Goal: Information Seeking & Learning: Learn about a topic

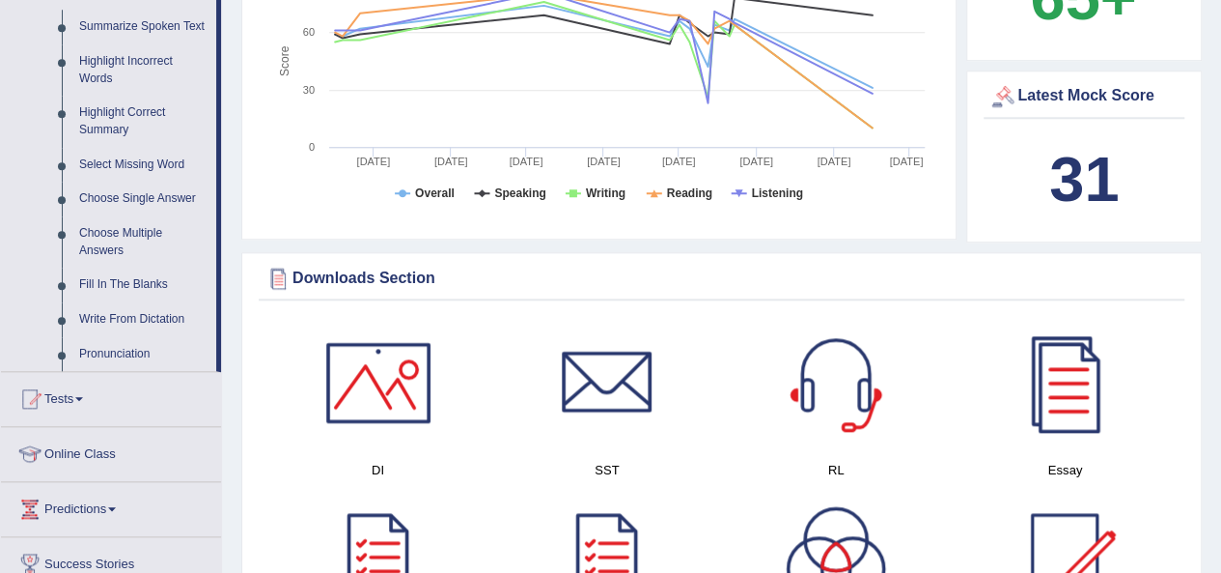
scroll to position [869, 0]
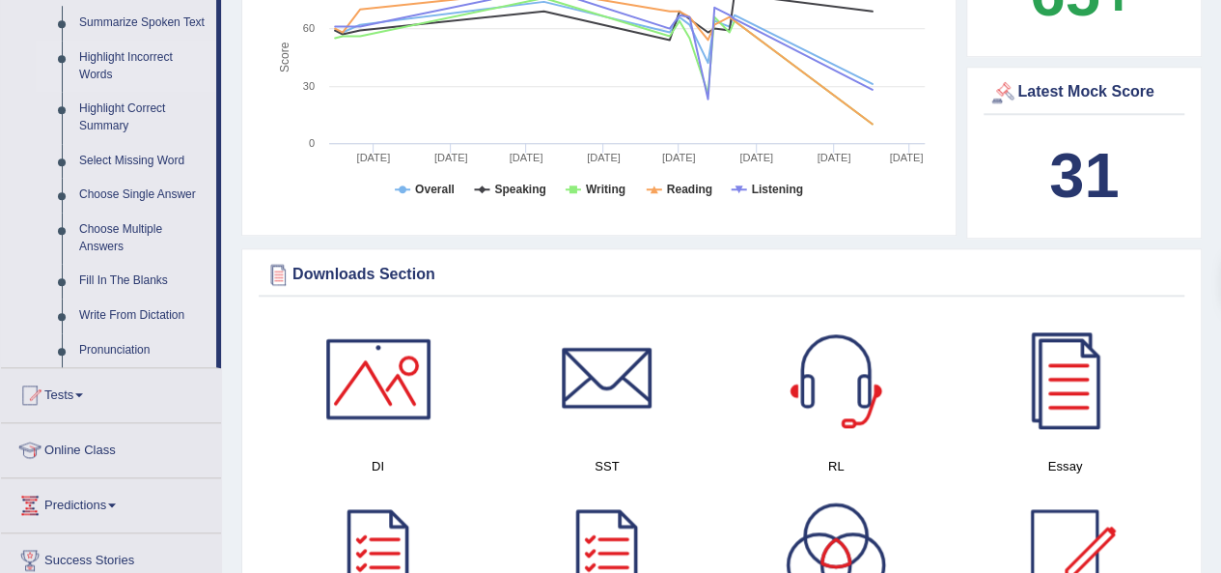
click at [110, 70] on link "Highlight Incorrect Words" at bounding box center [143, 66] width 146 height 51
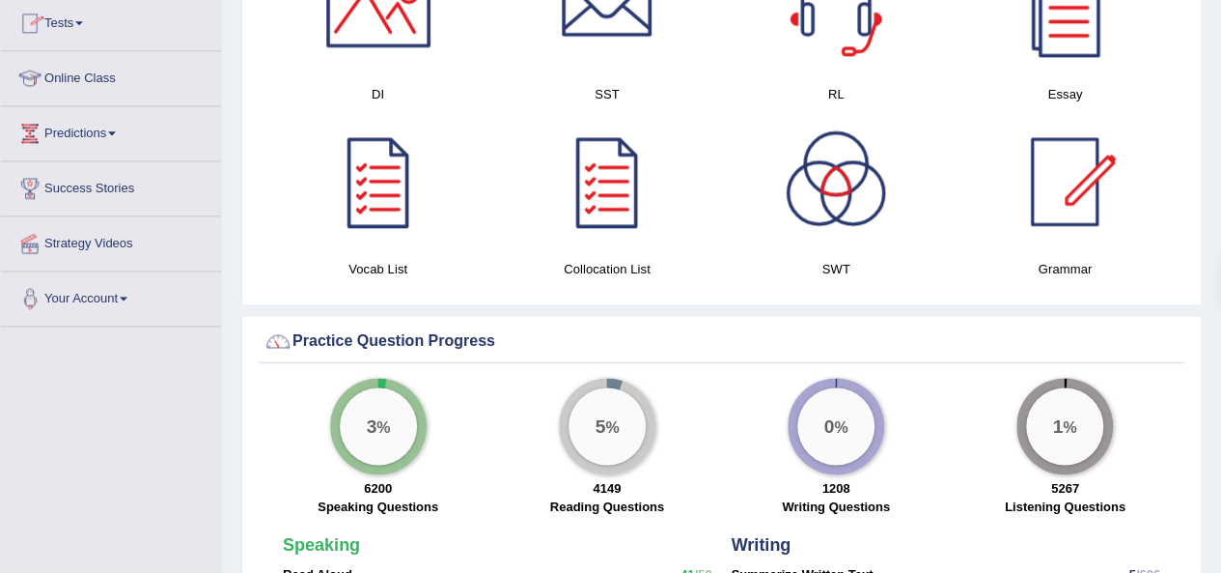
scroll to position [1473, 0]
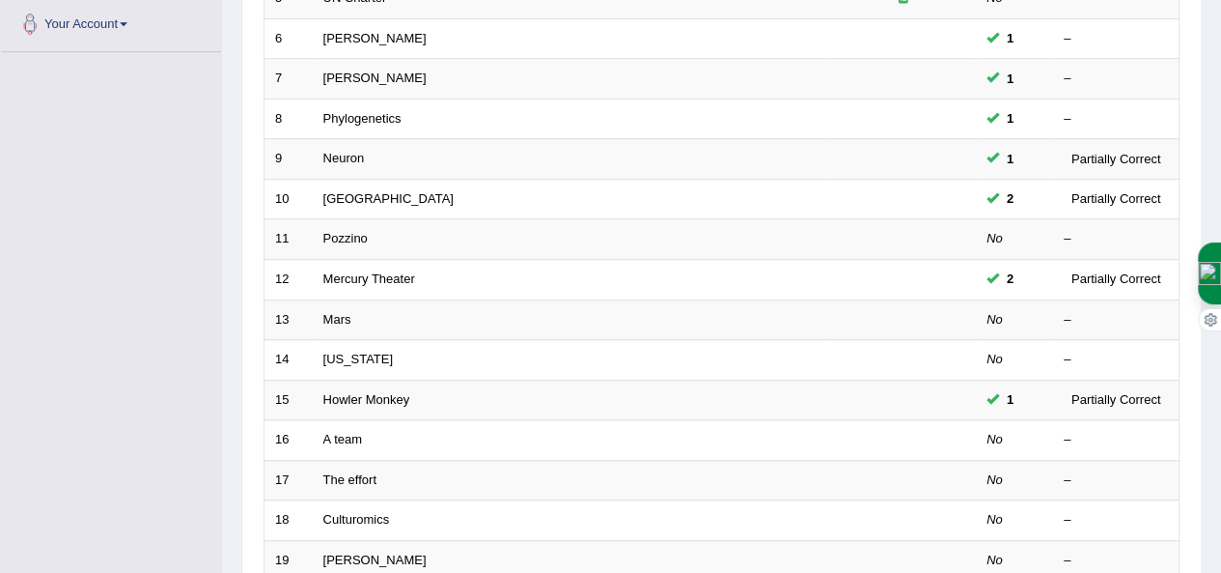
scroll to position [458, 0]
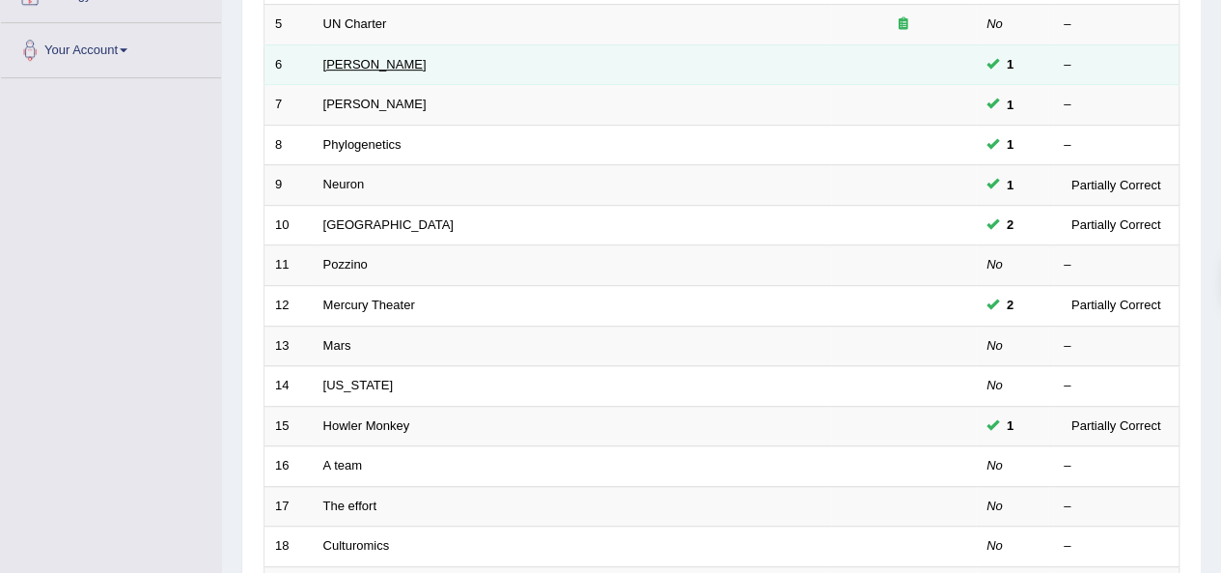
click at [342, 65] on link "Harold" at bounding box center [374, 64] width 103 height 14
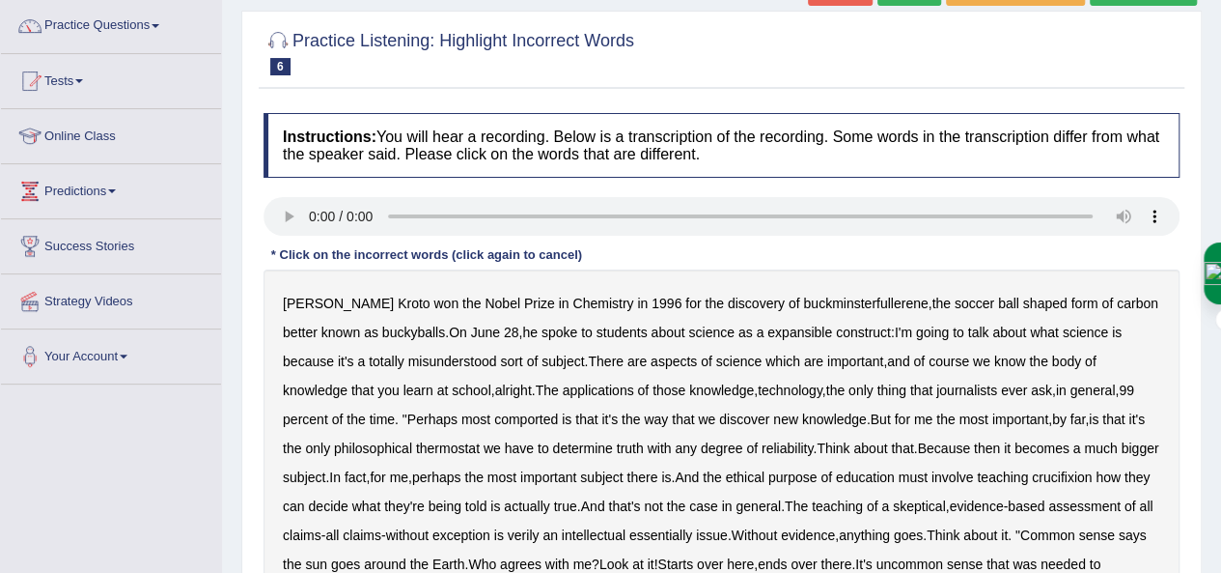
scroll to position [154, 0]
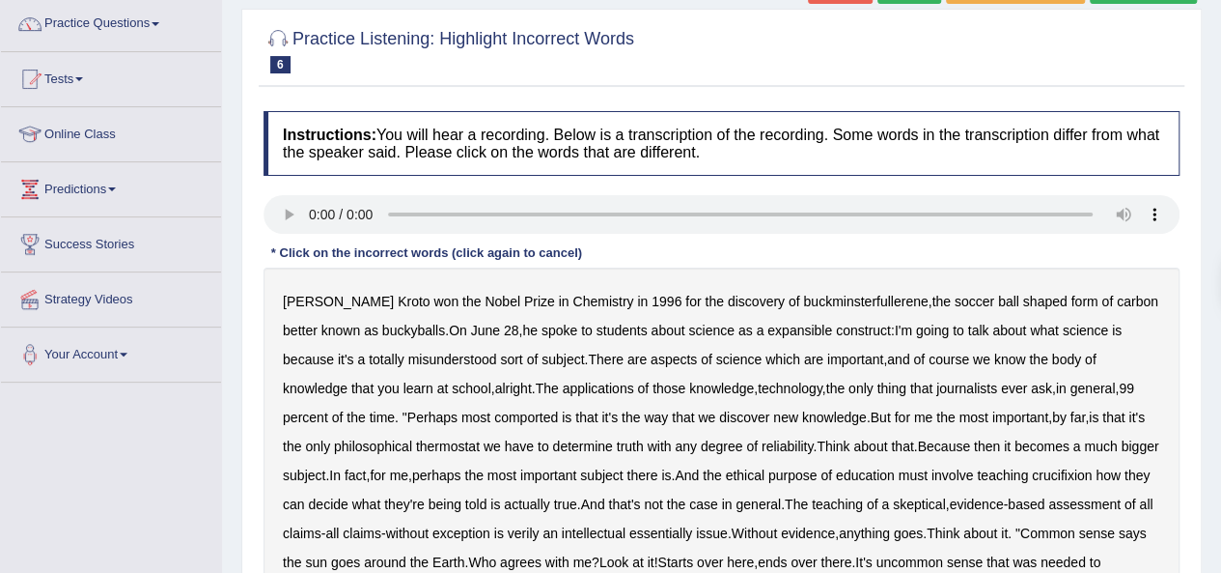
click at [879, 238] on div "Instructions: You will hear a recording. Below is a transcription of the record…" at bounding box center [722, 454] width 926 height 707
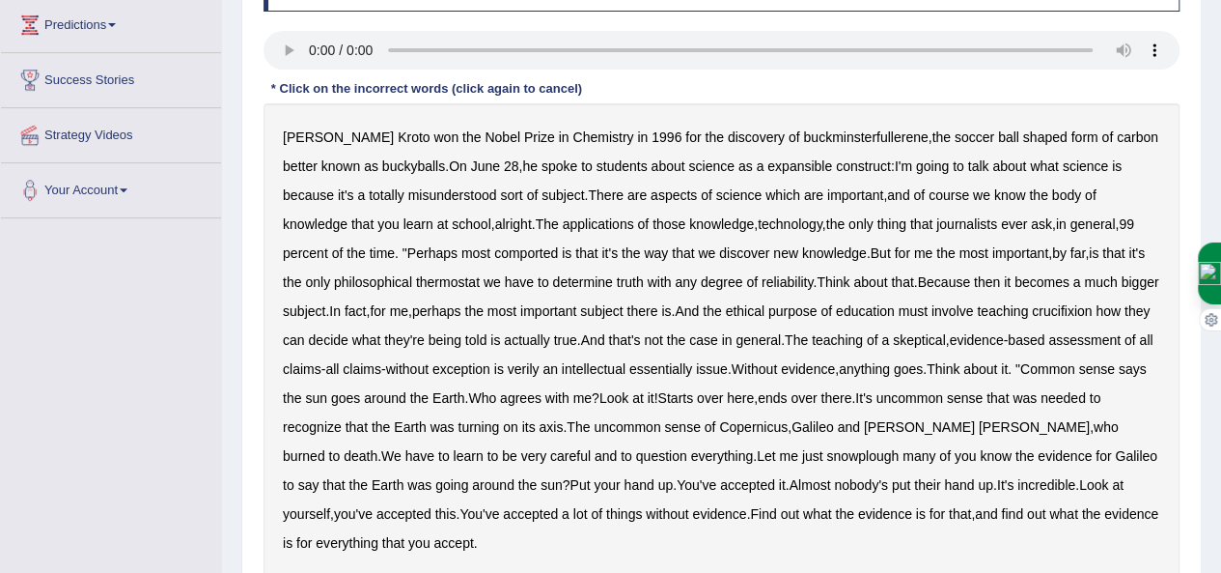
scroll to position [328, 0]
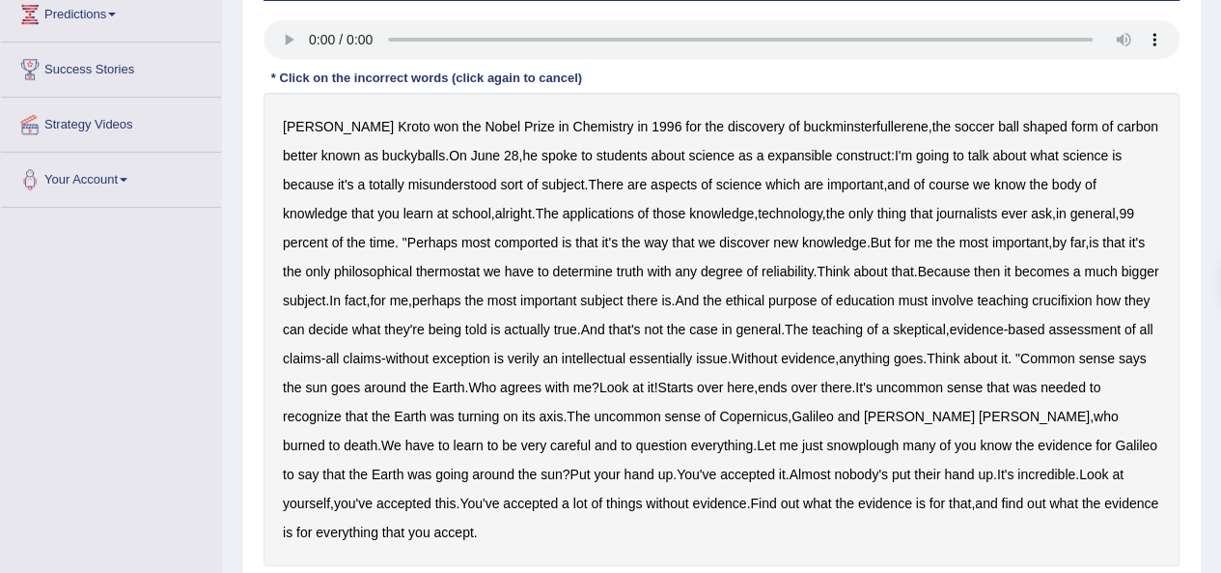
click at [778, 159] on b "expansible" at bounding box center [800, 155] width 65 height 15
click at [494, 237] on b "comported" at bounding box center [526, 242] width 64 height 15
click at [416, 269] on b "thermostat" at bounding box center [448, 271] width 64 height 15
click at [1065, 300] on b "crucifixion" at bounding box center [1062, 300] width 60 height 15
click at [540, 362] on b "verily" at bounding box center [524, 357] width 32 height 15
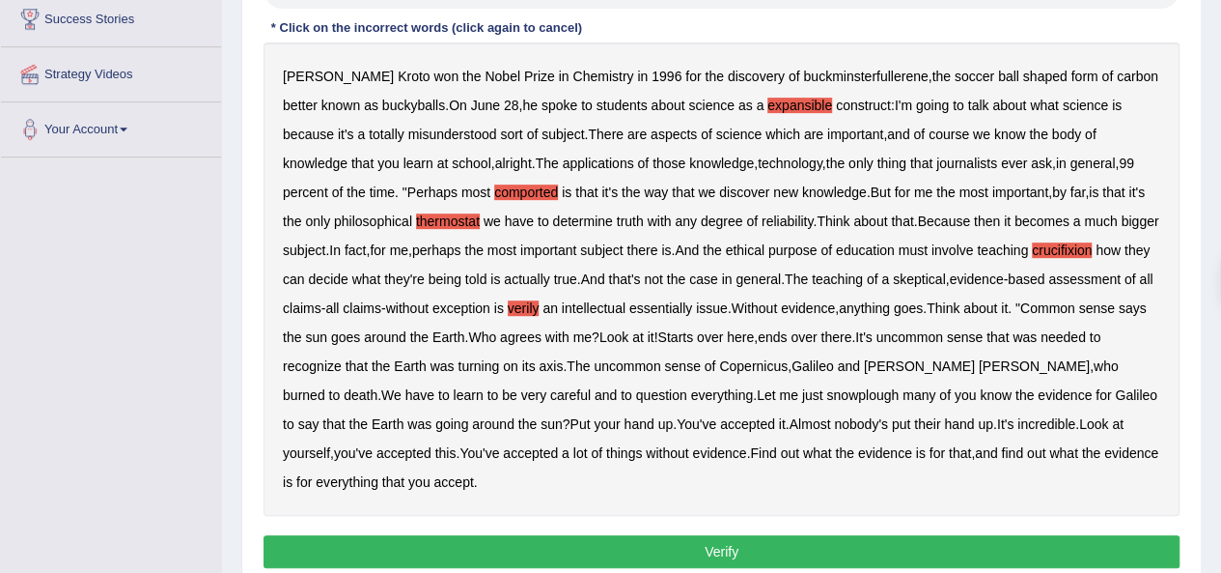
scroll to position [380, 0]
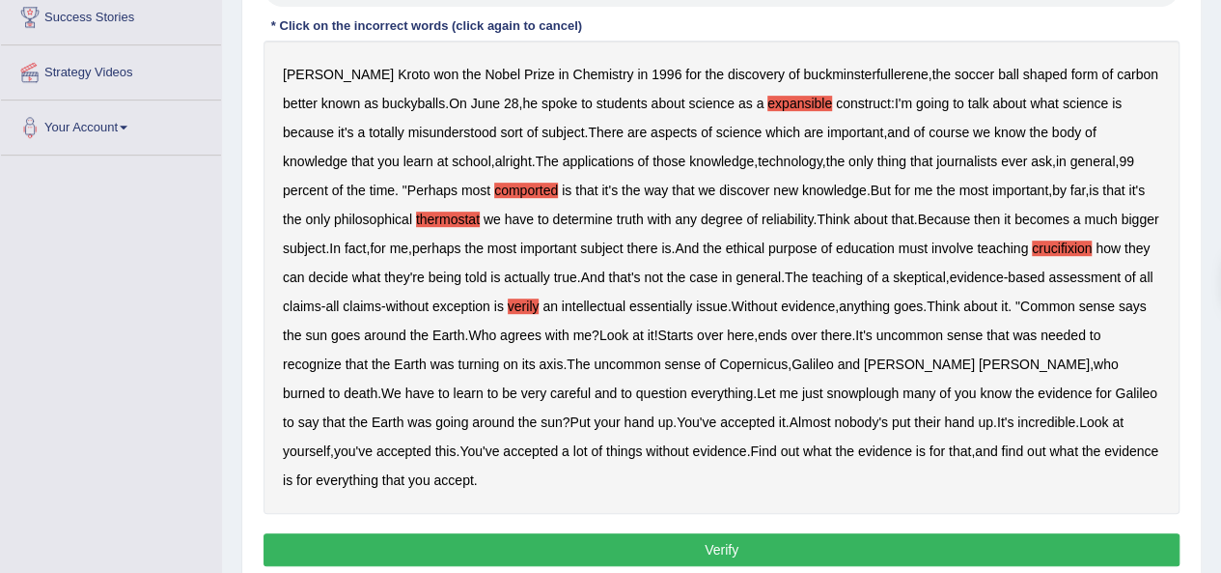
click at [827, 393] on b "snowplough" at bounding box center [863, 392] width 72 height 15
click at [677, 546] on button "Verify" at bounding box center [722, 549] width 916 height 33
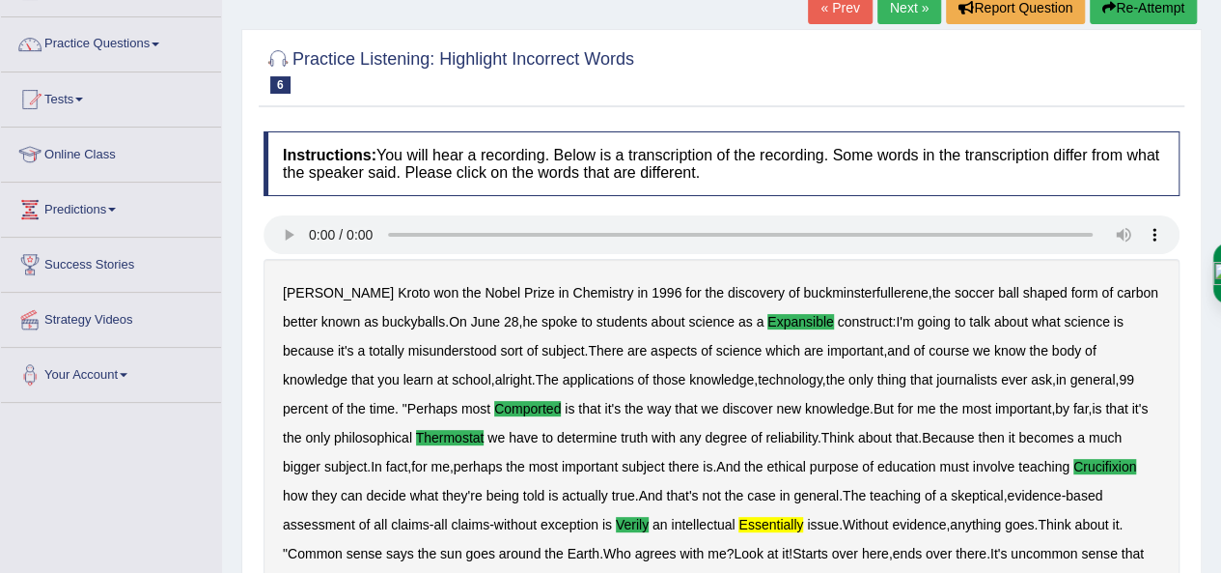
scroll to position [124, 0]
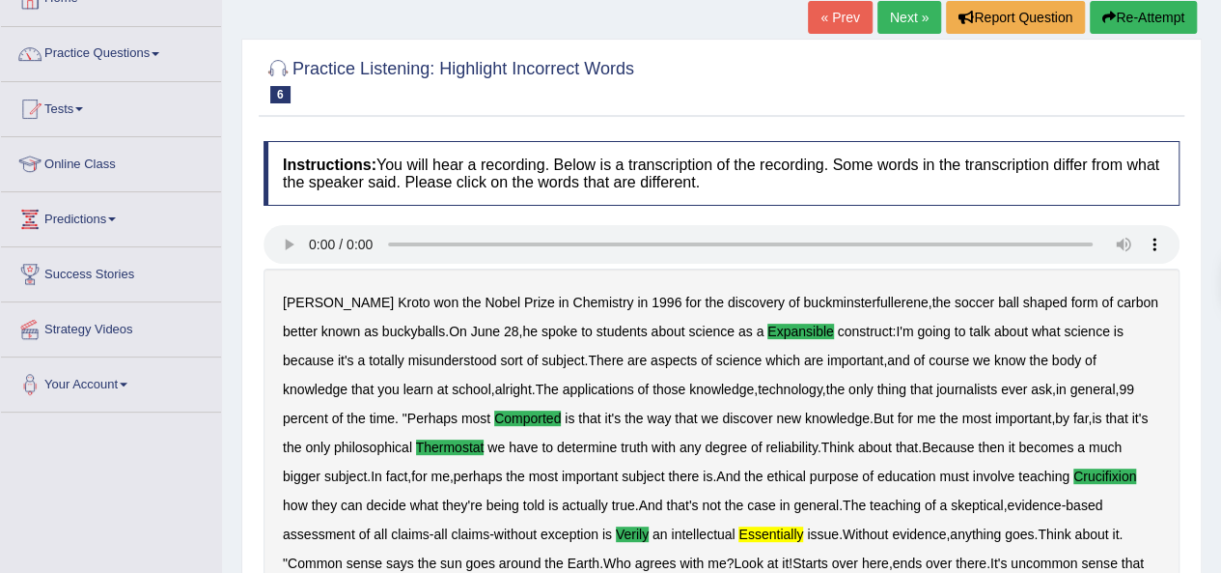
click at [1127, 22] on button "Re-Attempt" at bounding box center [1143, 17] width 107 height 33
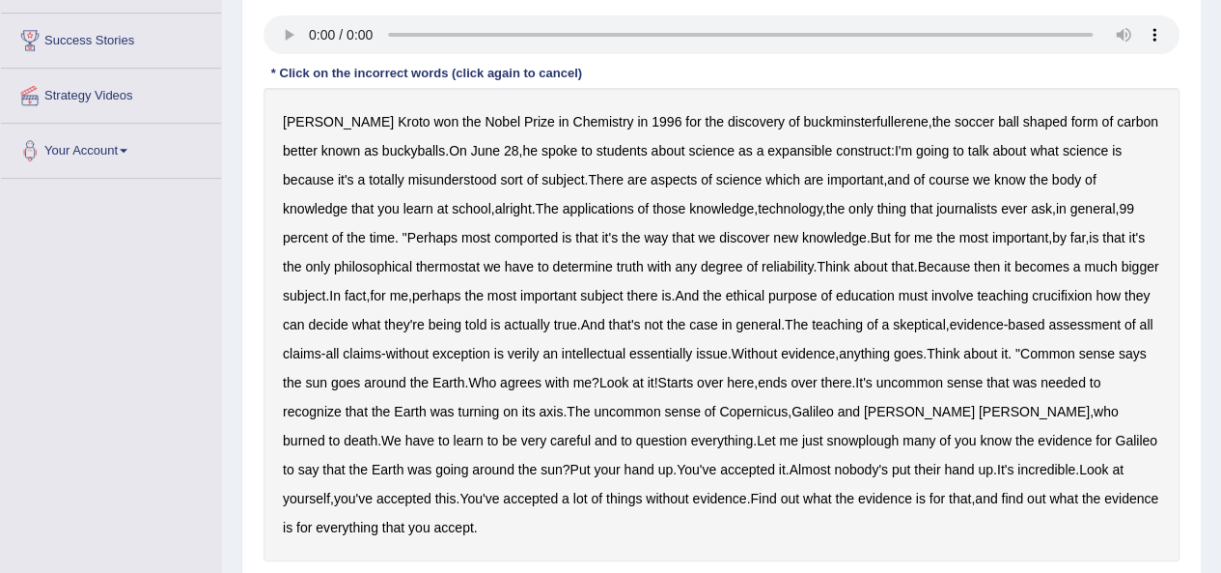
click at [680, 346] on b "essentially" at bounding box center [661, 353] width 63 height 15
click at [540, 350] on b "verily" at bounding box center [524, 353] width 32 height 15
click at [827, 443] on b "snowplough" at bounding box center [863, 440] width 72 height 15
click at [769, 146] on b "expansible" at bounding box center [800, 150] width 65 height 15
click at [416, 264] on b "thermostat" at bounding box center [448, 266] width 64 height 15
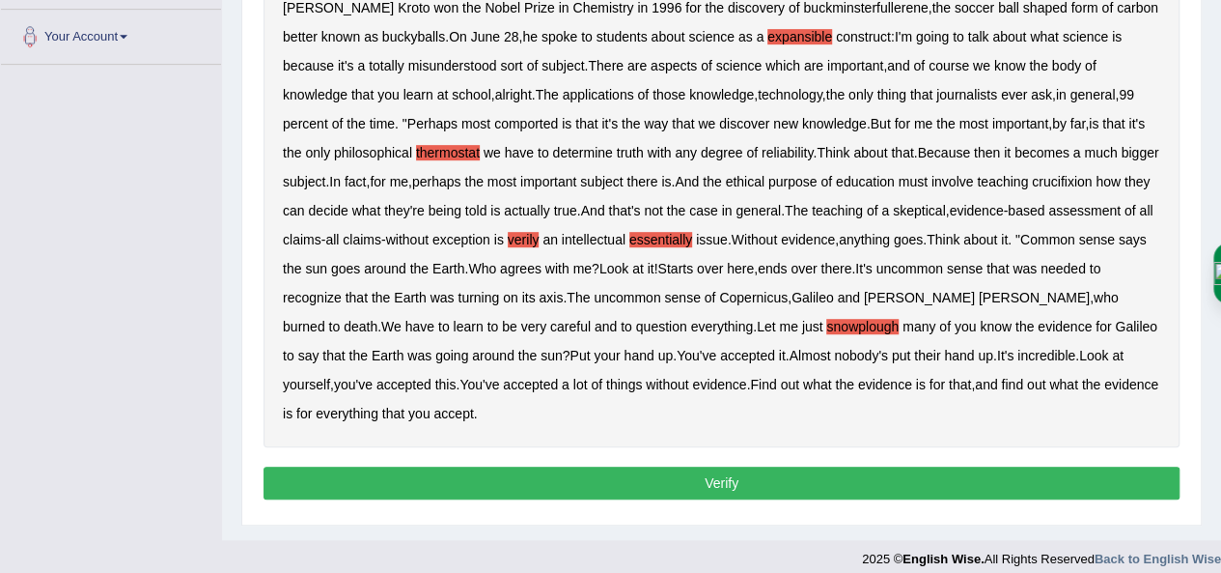
scroll to position [483, 0]
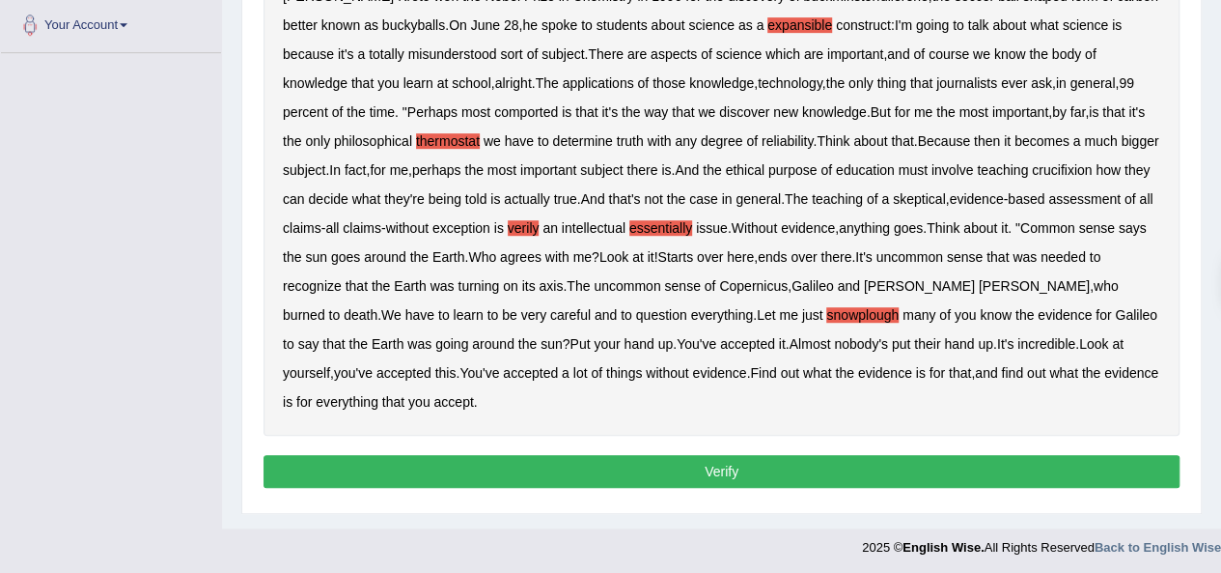
click at [787, 472] on button "Verify" at bounding box center [722, 471] width 916 height 33
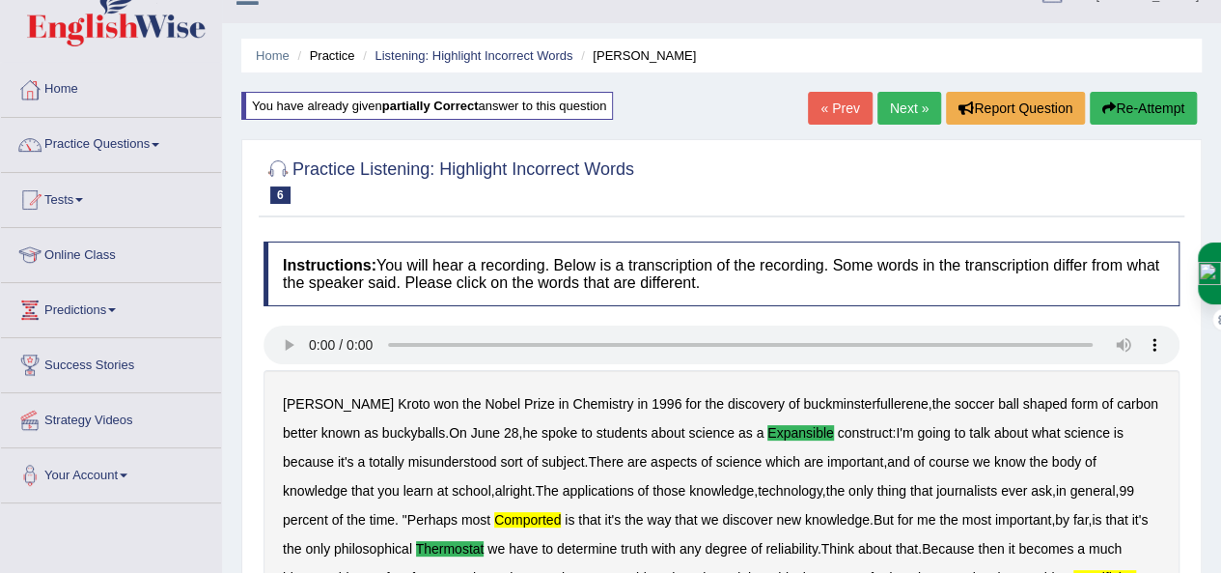
scroll to position [29, 0]
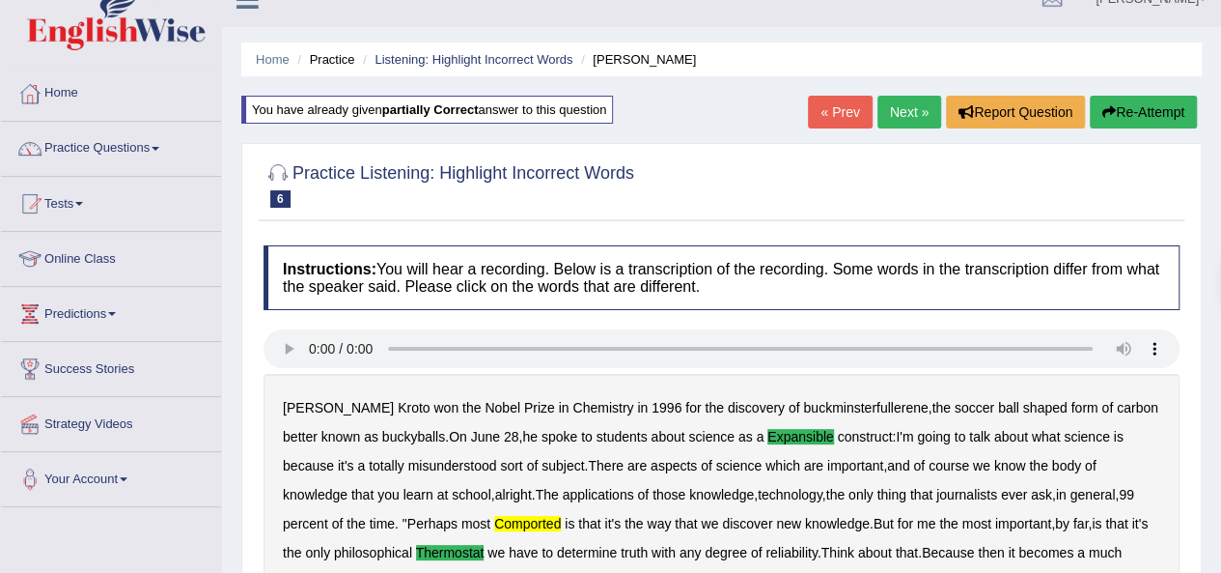
click at [1185, 116] on button "Re-Attempt" at bounding box center [1143, 112] width 107 height 33
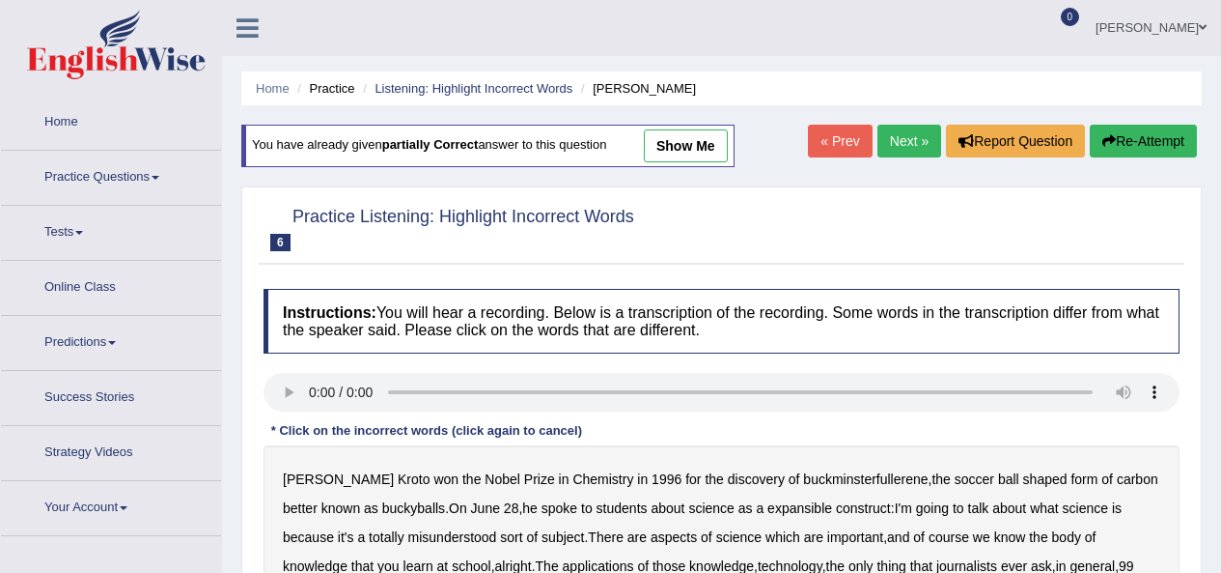
scroll to position [284, 0]
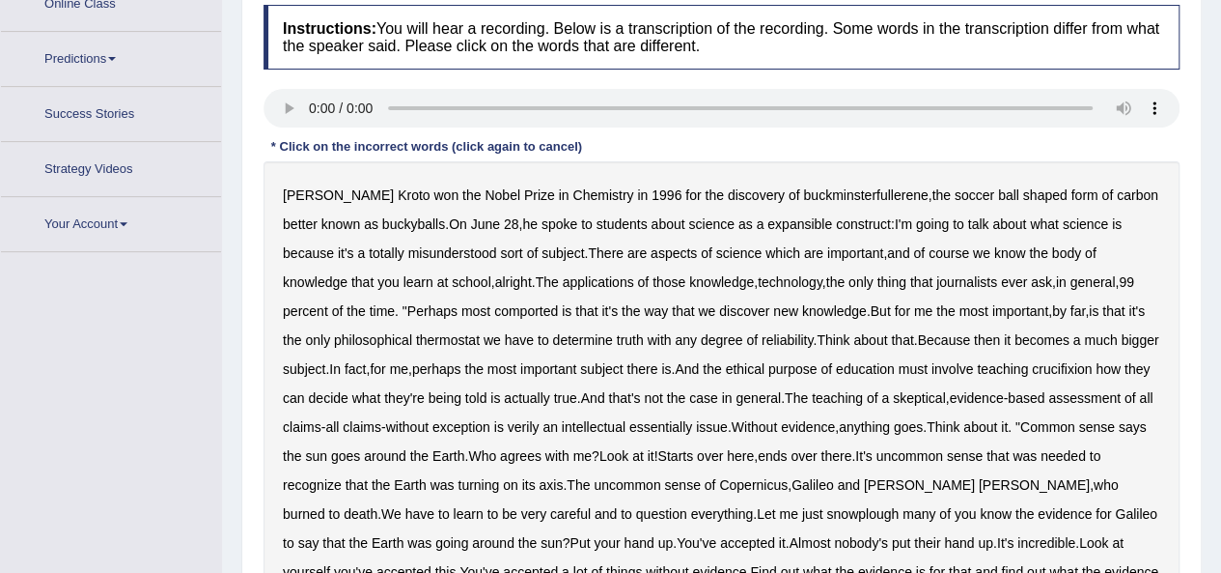
click at [768, 216] on b "expansible" at bounding box center [800, 223] width 65 height 15
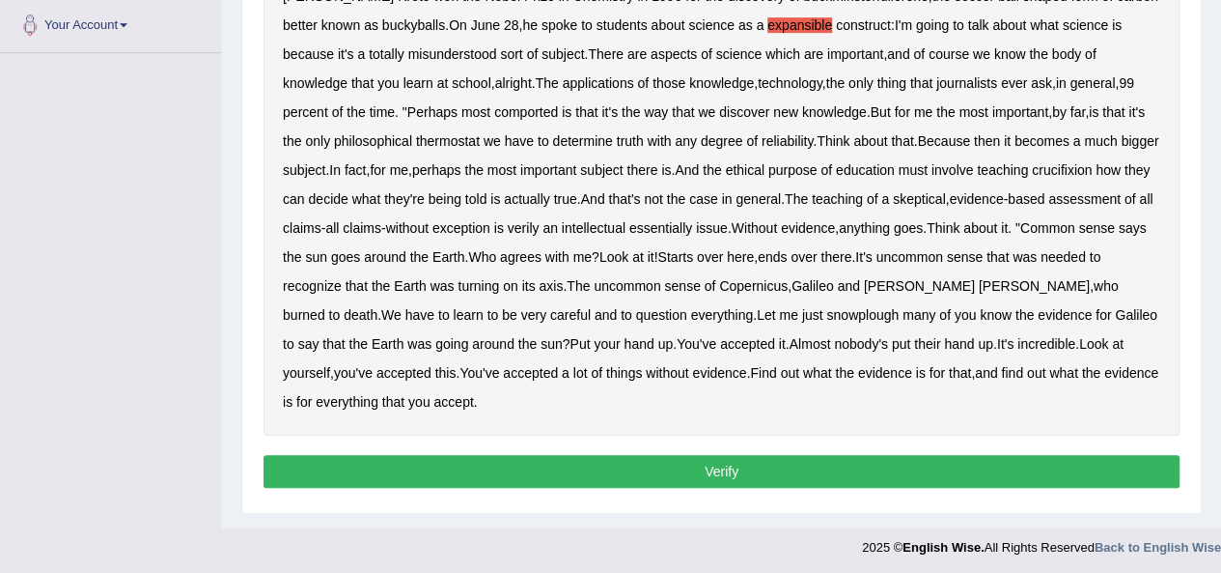
scroll to position [0, 0]
click at [692, 233] on b "essentially" at bounding box center [661, 227] width 63 height 15
click at [540, 230] on b "verily" at bounding box center [524, 227] width 32 height 15
click at [821, 283] on b "Galileo" at bounding box center [813, 285] width 42 height 15
click at [781, 469] on button "Verify" at bounding box center [722, 471] width 916 height 33
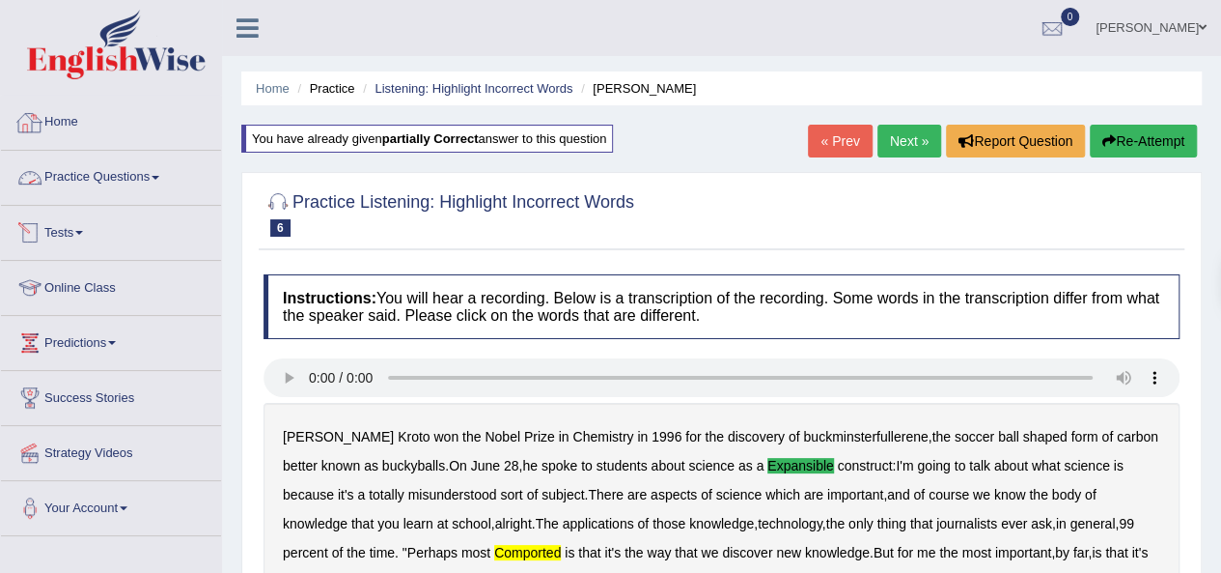
click at [88, 177] on link "Practice Questions" at bounding box center [111, 175] width 220 height 48
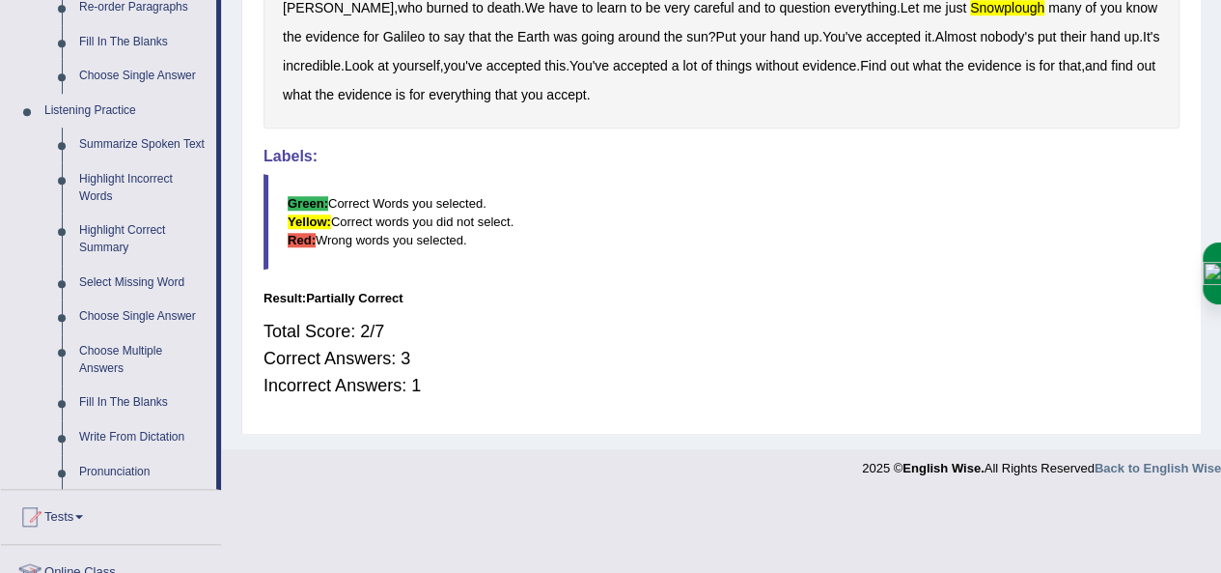
scroll to position [755, 0]
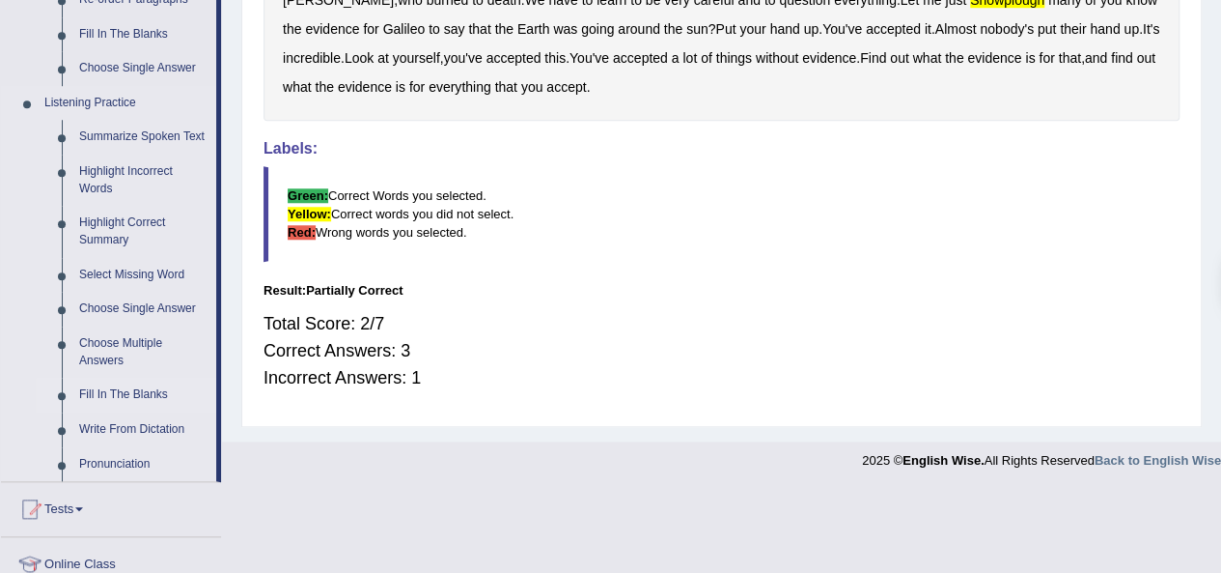
click at [120, 390] on link "Fill In The Blanks" at bounding box center [143, 395] width 146 height 35
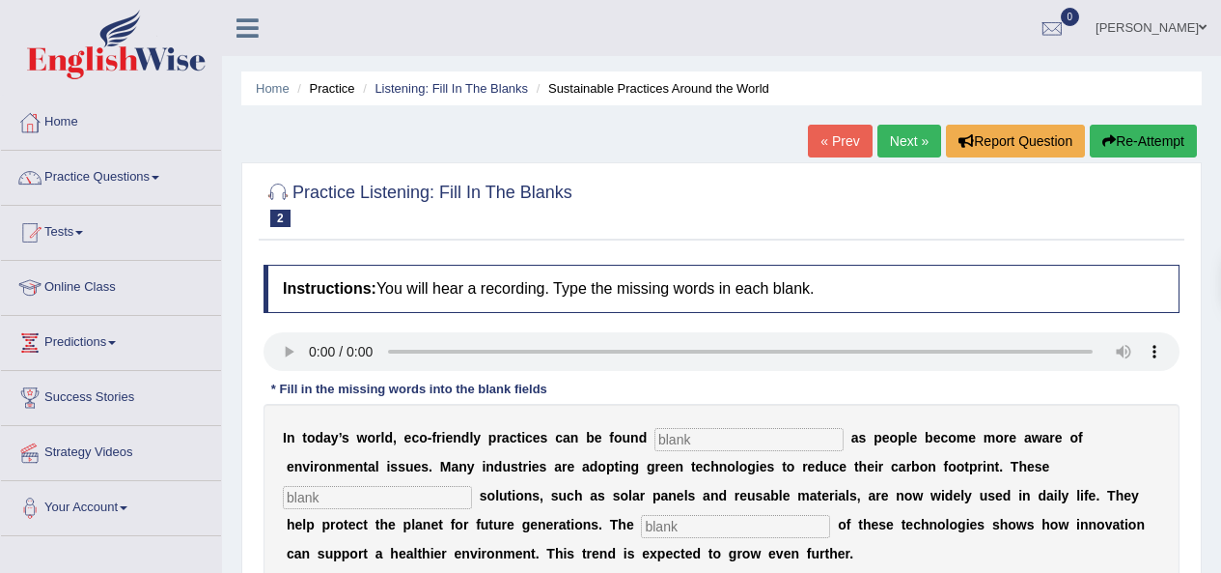
drag, startPoint x: 0, startPoint y: 0, endPoint x: 689, endPoint y: 184, distance: 713.6
click at [689, 428] on input "text" at bounding box center [749, 439] width 189 height 23
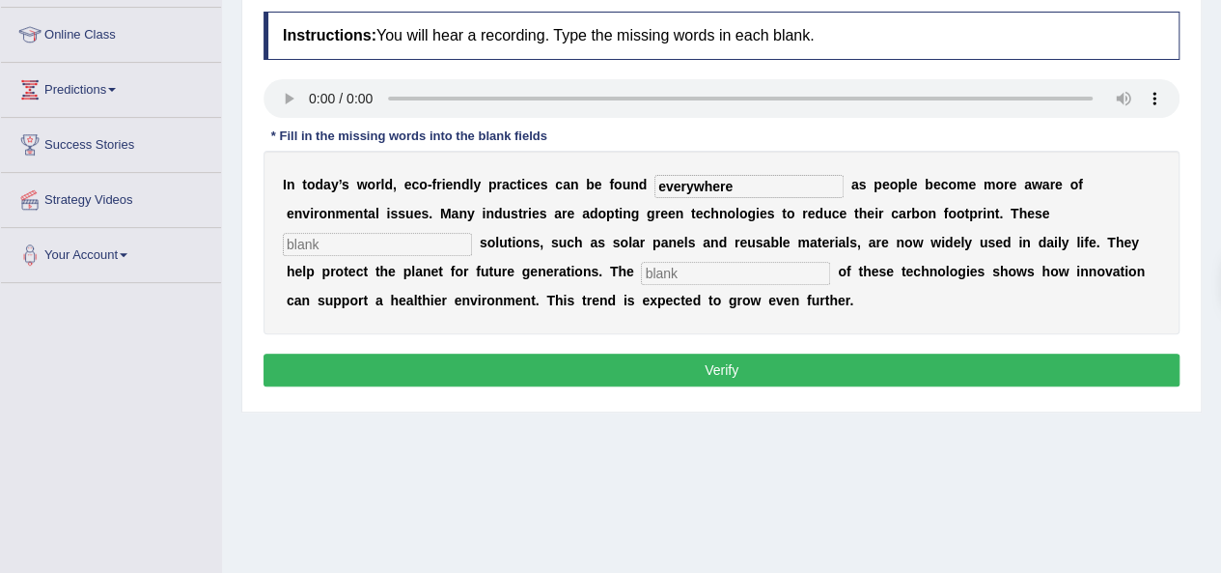
type input "everywhere"
click at [746, 271] on input "text" at bounding box center [735, 273] width 189 height 23
type input "application"
click at [376, 233] on input "text" at bounding box center [377, 244] width 189 height 23
type input "sustainable"
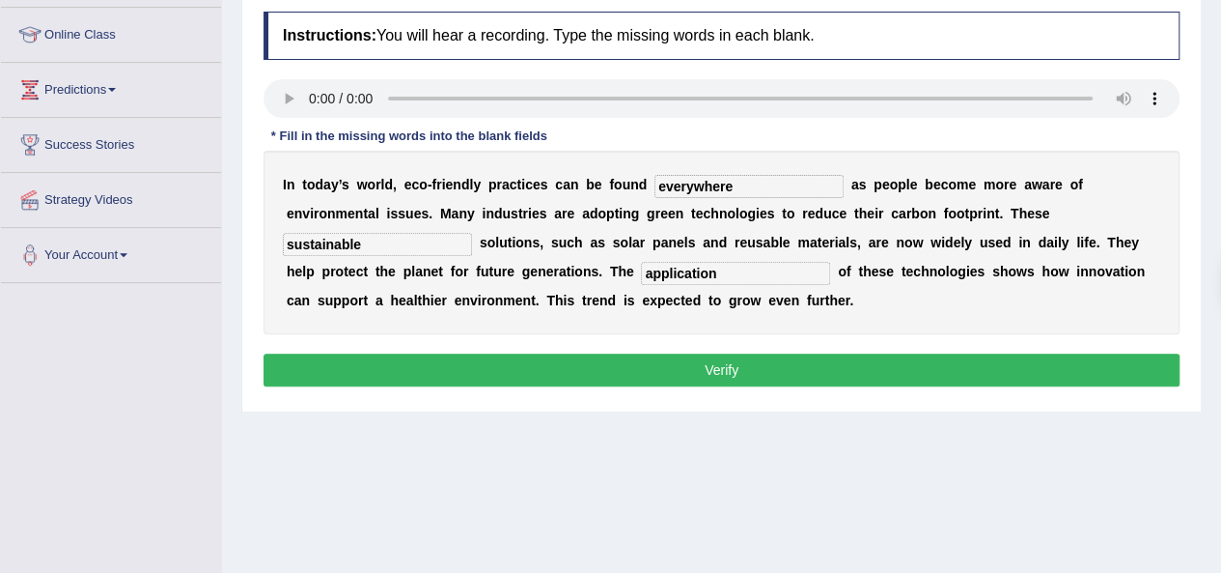
click at [684, 361] on button "Verify" at bounding box center [722, 369] width 916 height 33
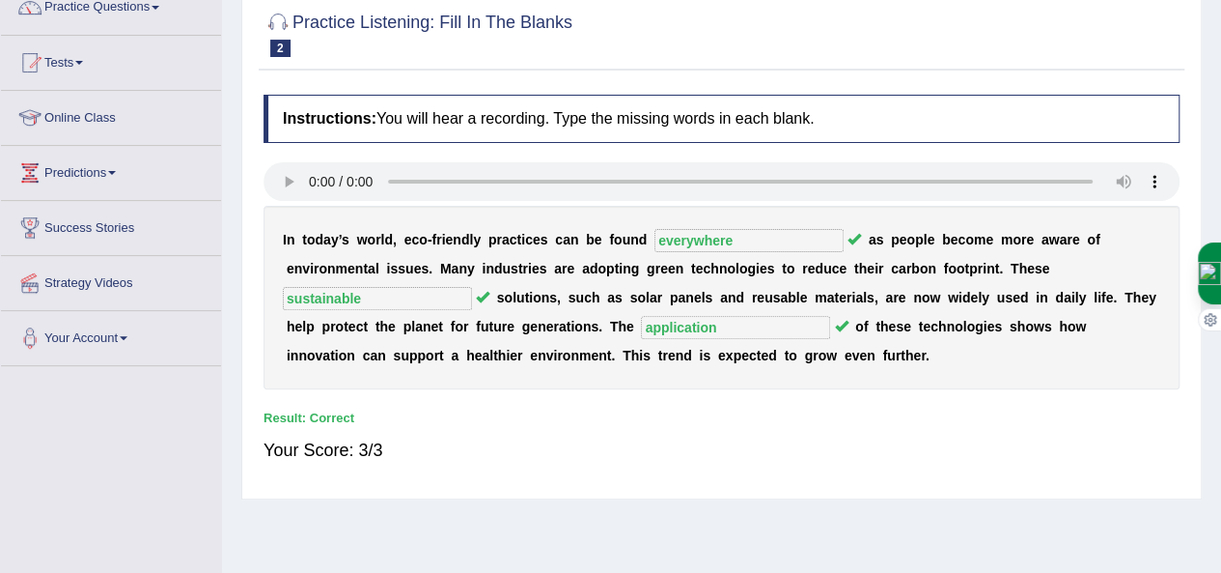
scroll to position [17, 0]
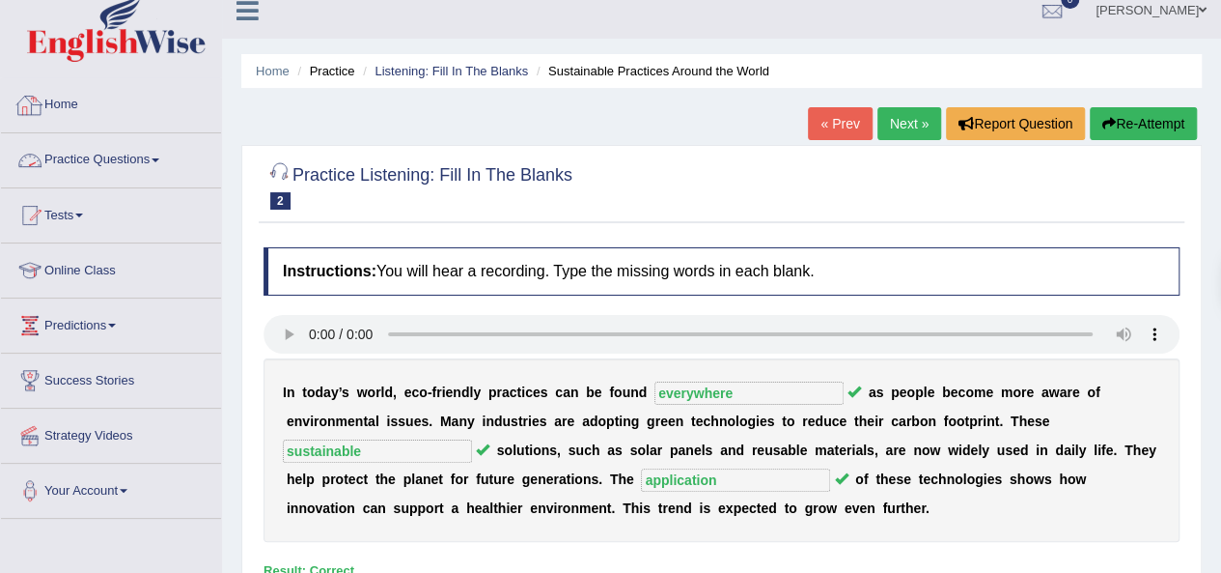
click at [89, 154] on link "Practice Questions" at bounding box center [111, 157] width 220 height 48
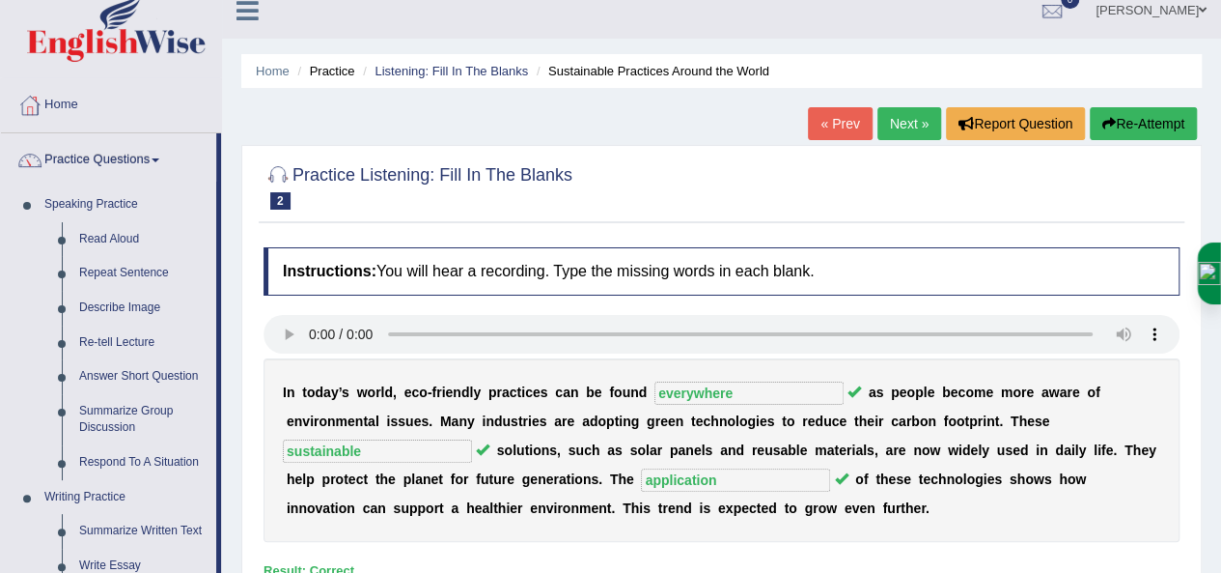
drag, startPoint x: 1235, startPoint y: 192, endPoint x: 1235, endPoint y: 209, distance: 16.4
click at [1220, 209] on html "Toggle navigation Home Practice Questions Speaking Practice Read Aloud Repeat S…" at bounding box center [610, 269] width 1221 height 573
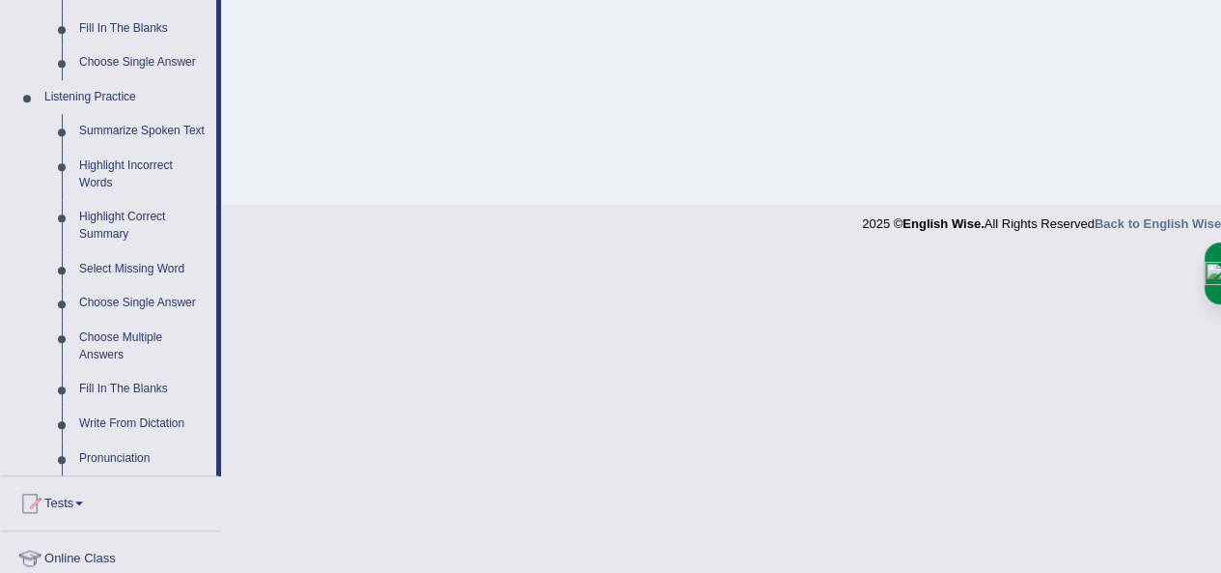
scroll to position [763, 0]
click at [124, 421] on link "Write From Dictation" at bounding box center [143, 422] width 146 height 35
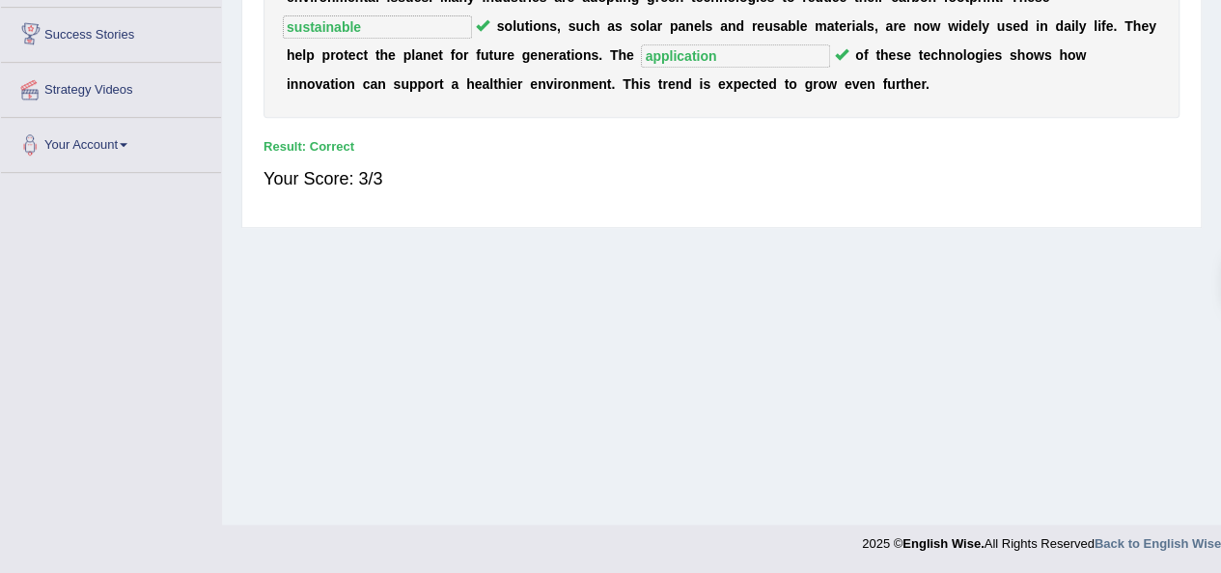
scroll to position [422, 0]
